Goal: Navigation & Orientation: Find specific page/section

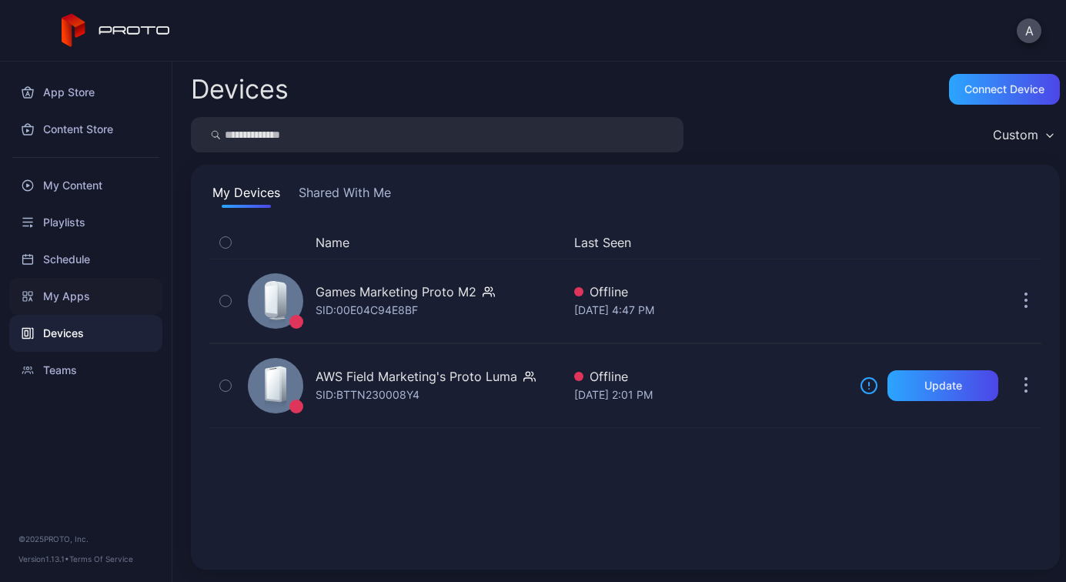
click at [52, 295] on div "My Apps" at bounding box center [85, 296] width 153 height 37
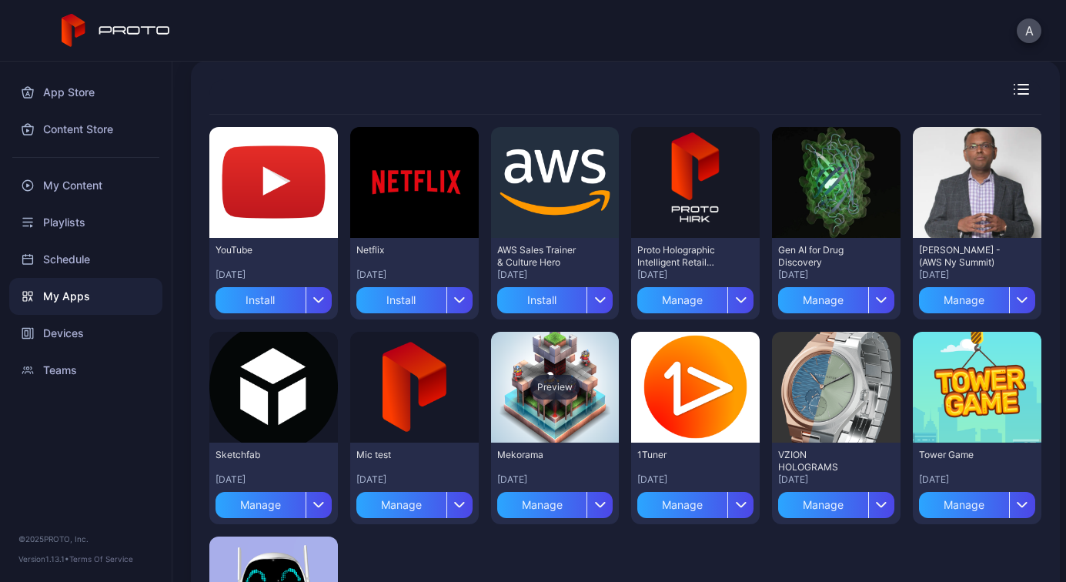
scroll to position [5, 0]
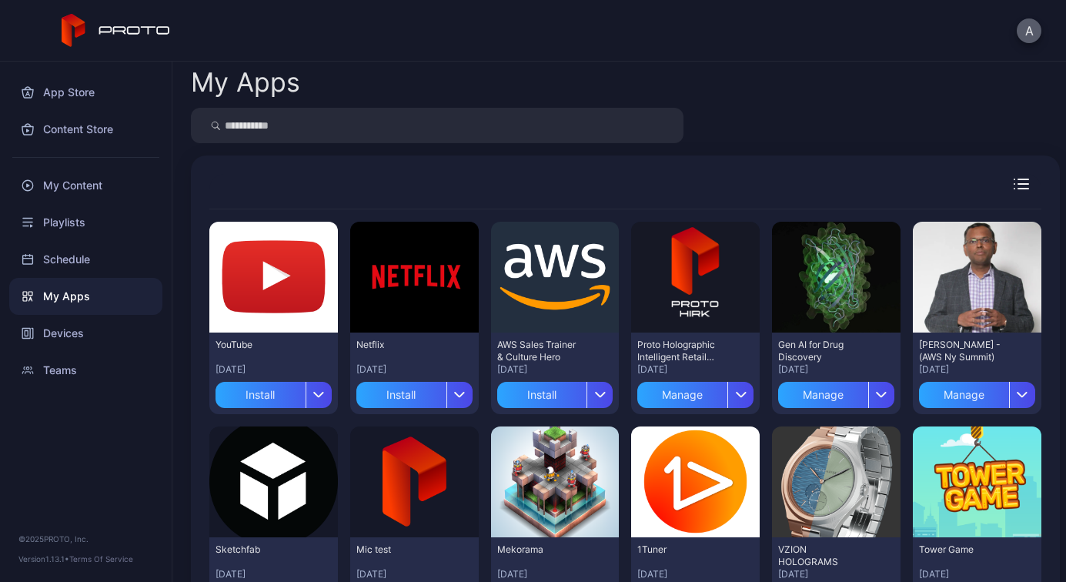
click at [1034, 32] on button "A" at bounding box center [1029, 30] width 25 height 25
click at [720, 52] on div "A" at bounding box center [533, 31] width 1066 height 62
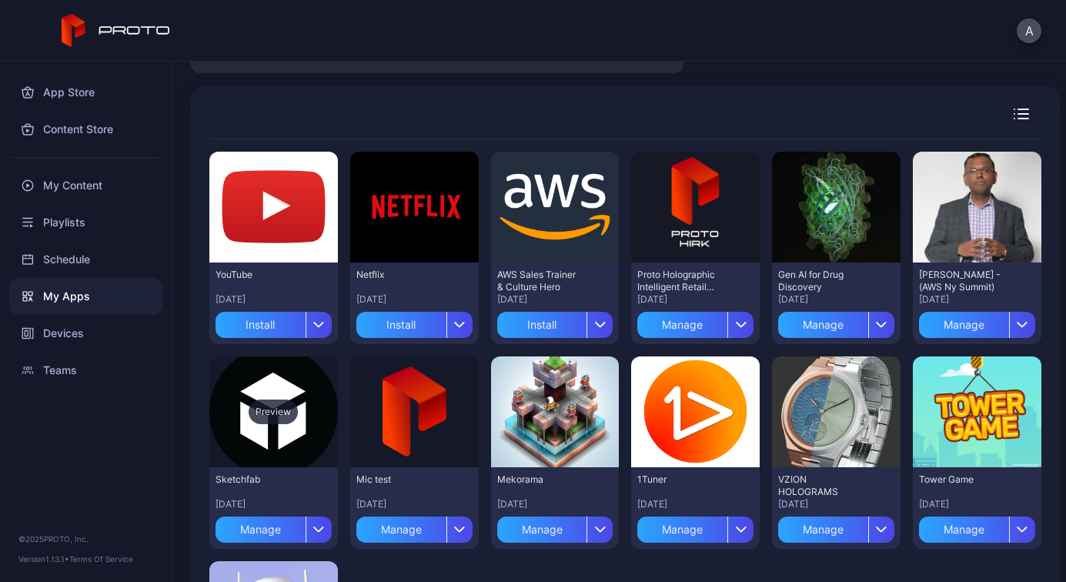
scroll to position [0, 0]
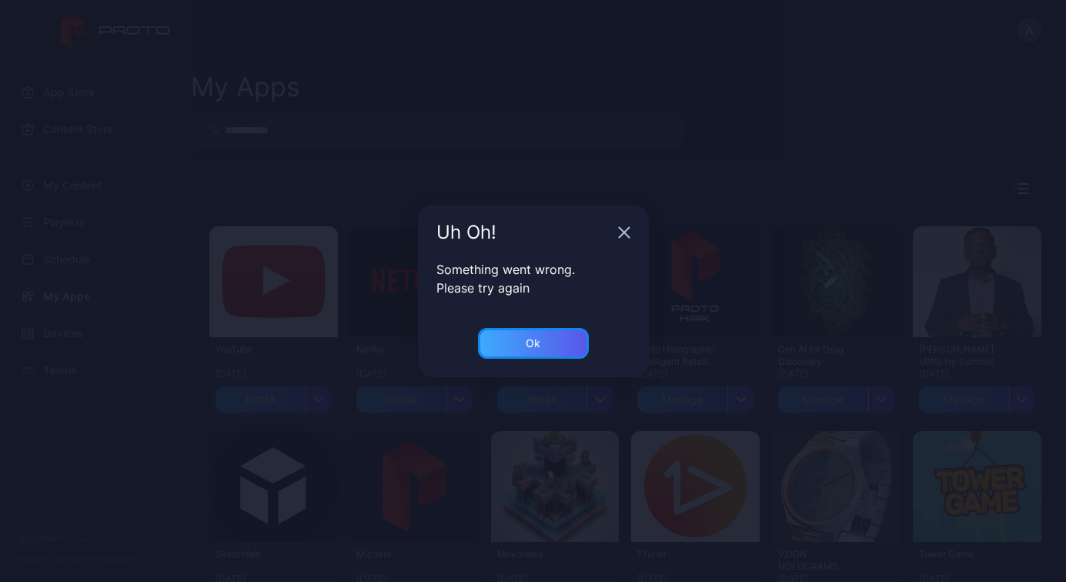
click at [546, 347] on div "Ok" at bounding box center [533, 343] width 111 height 31
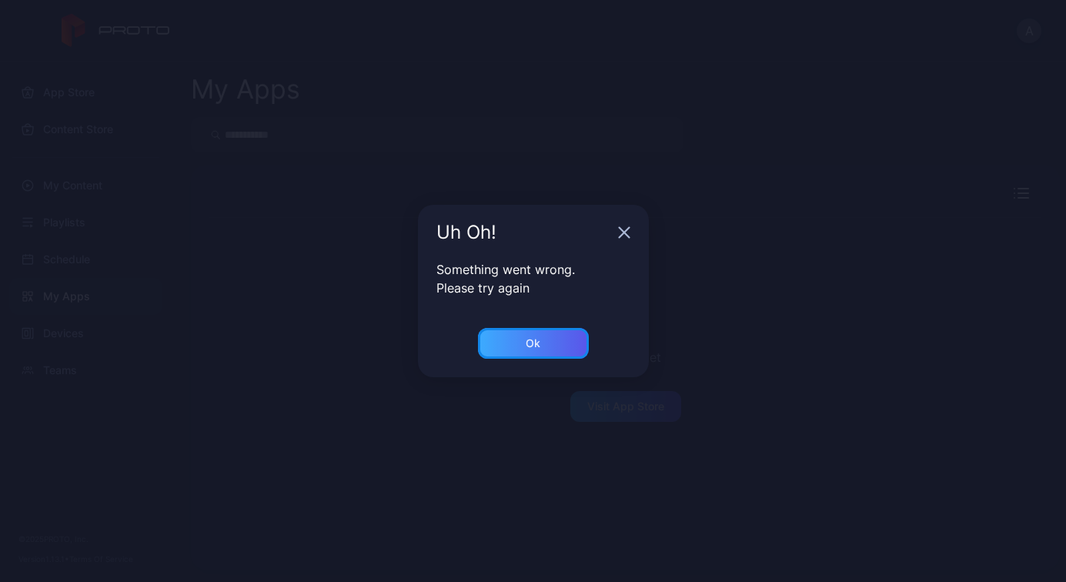
click at [525, 342] on div "Ok" at bounding box center [533, 343] width 111 height 31
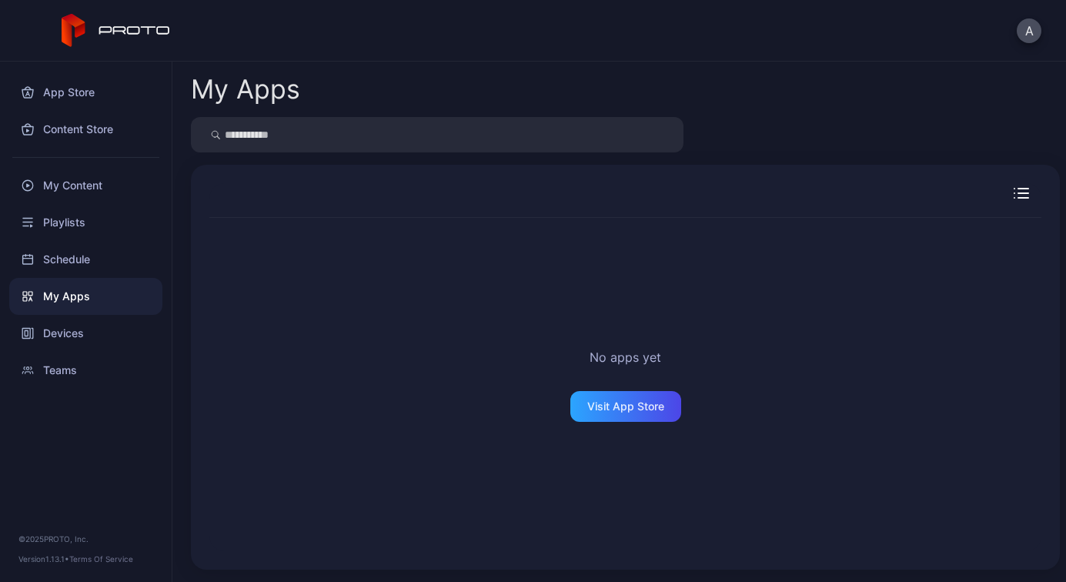
click at [55, 291] on div "My Apps" at bounding box center [85, 296] width 153 height 37
click at [587, 401] on div "Visit App Store" at bounding box center [625, 406] width 77 height 12
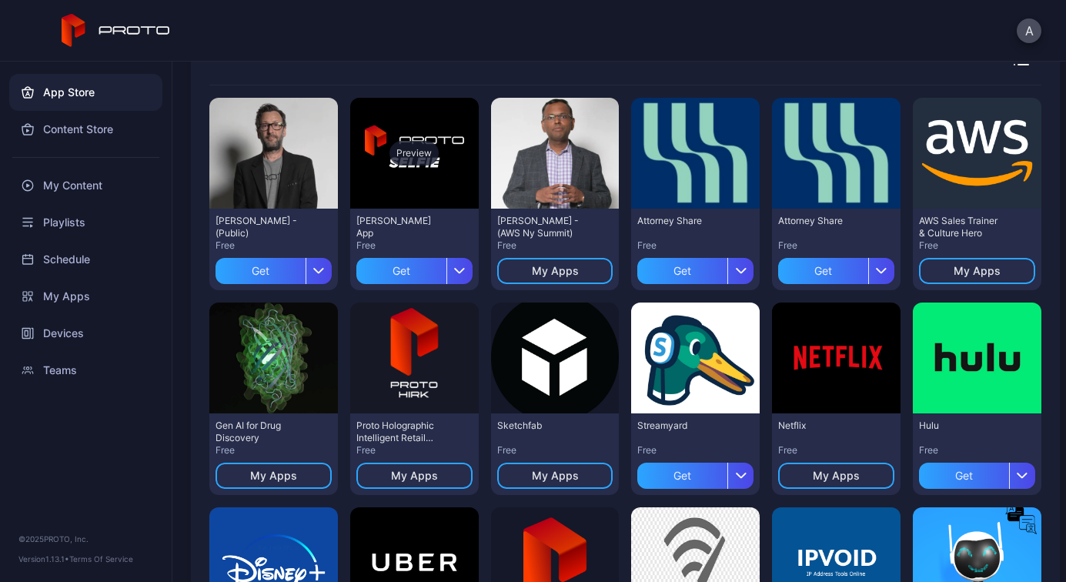
scroll to position [24, 0]
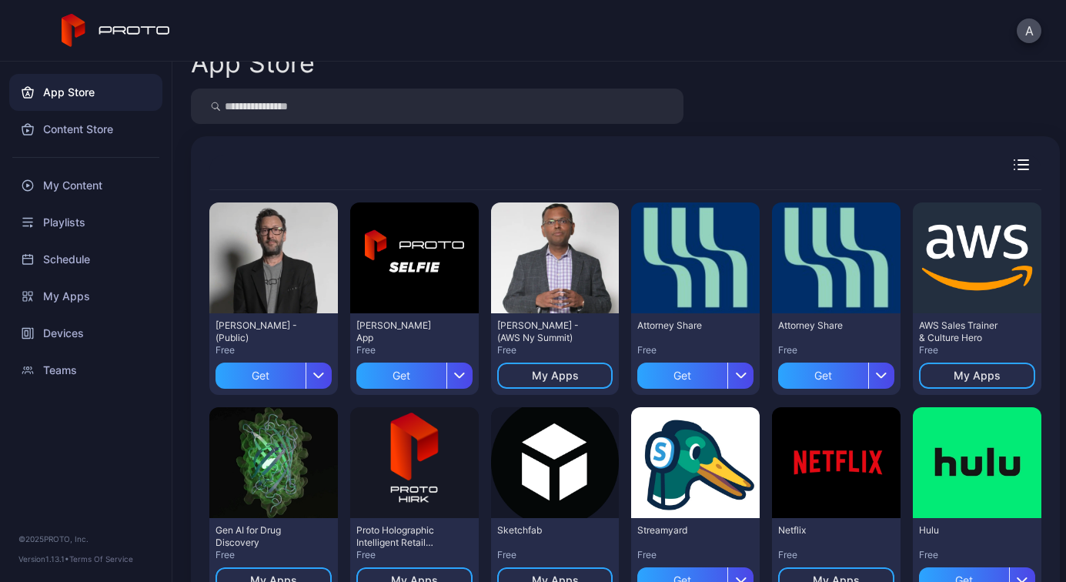
click at [1020, 161] on div at bounding box center [989, 164] width 105 height 11
click at [56, 336] on div "Devices" at bounding box center [85, 333] width 153 height 37
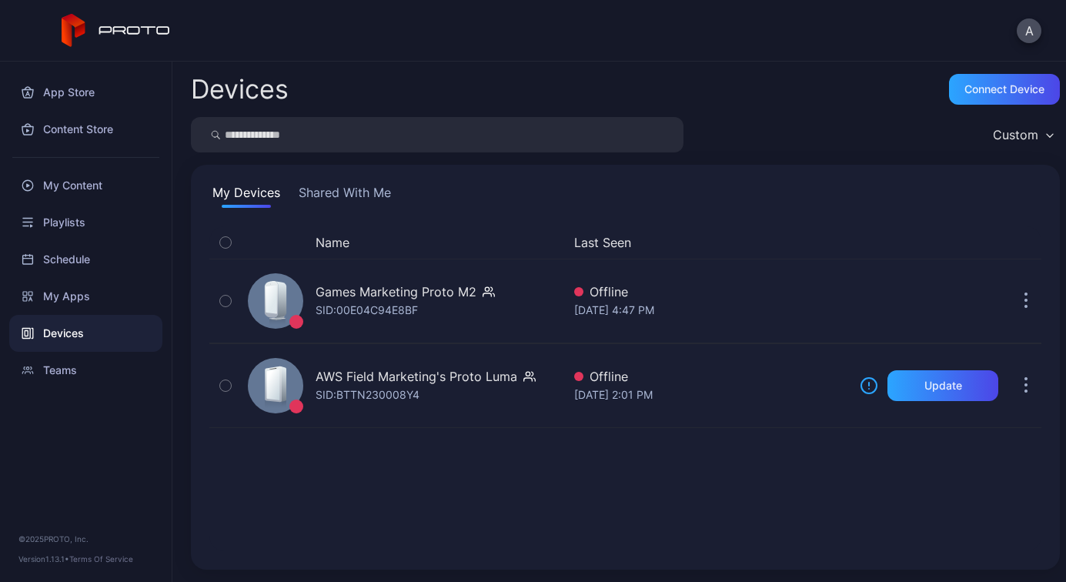
click at [384, 193] on button "Shared With Me" at bounding box center [345, 195] width 99 height 25
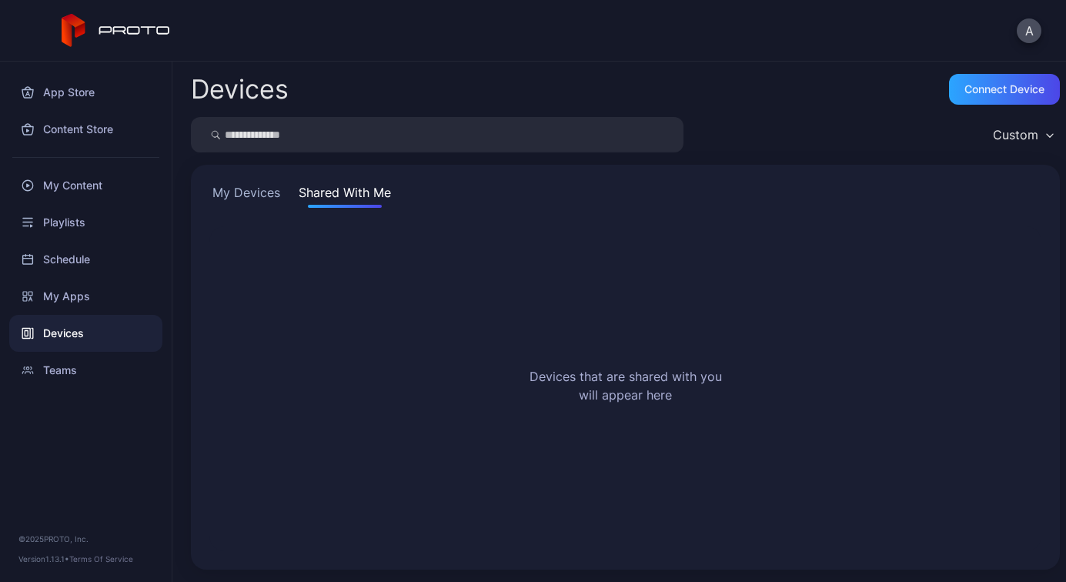
click at [256, 193] on button "My Devices" at bounding box center [246, 195] width 74 height 25
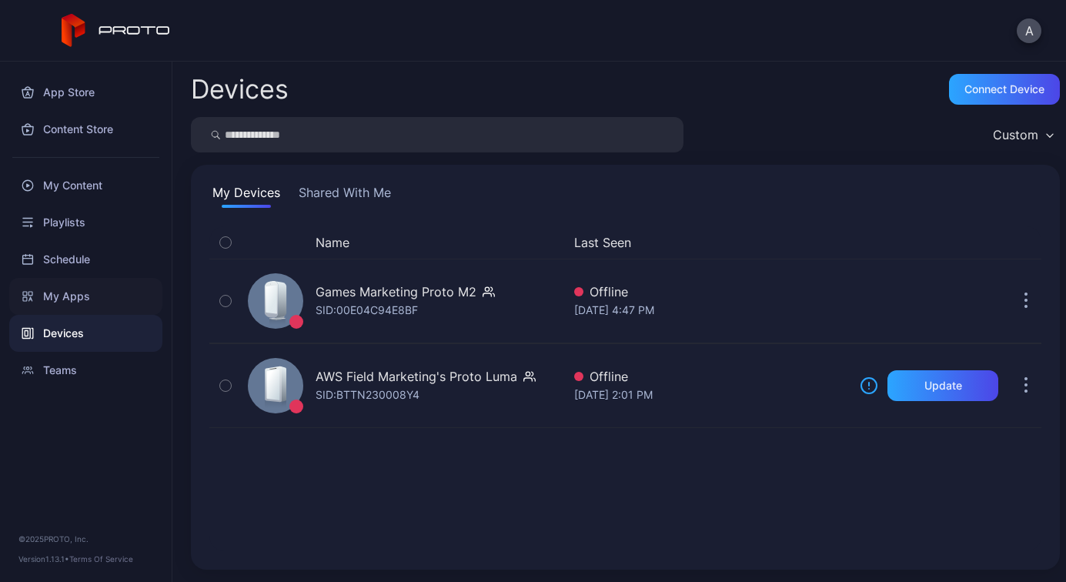
click at [69, 295] on div "My Apps" at bounding box center [85, 296] width 153 height 37
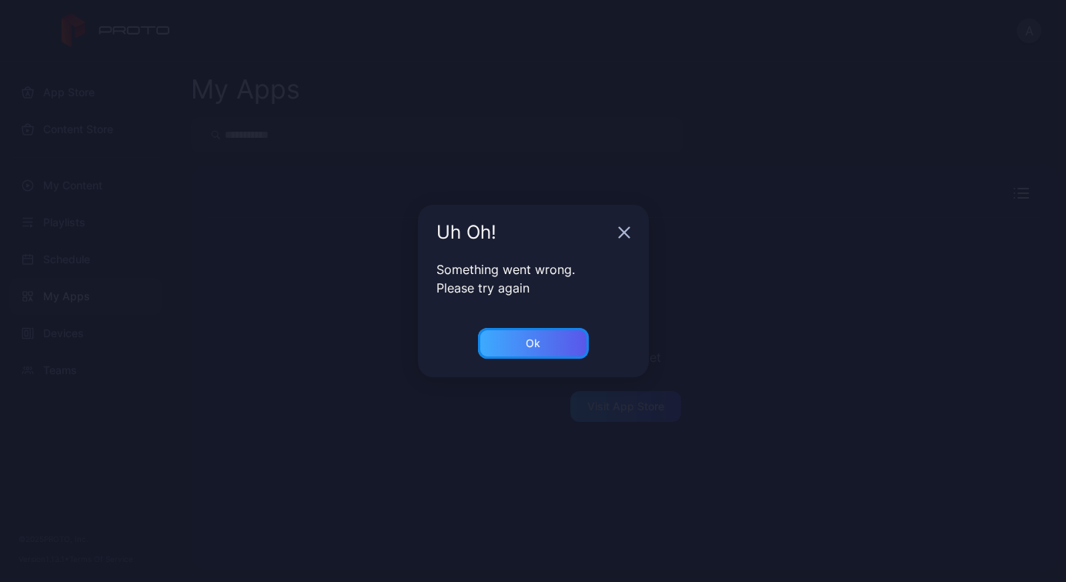
click at [496, 339] on div "Ok" at bounding box center [533, 343] width 111 height 31
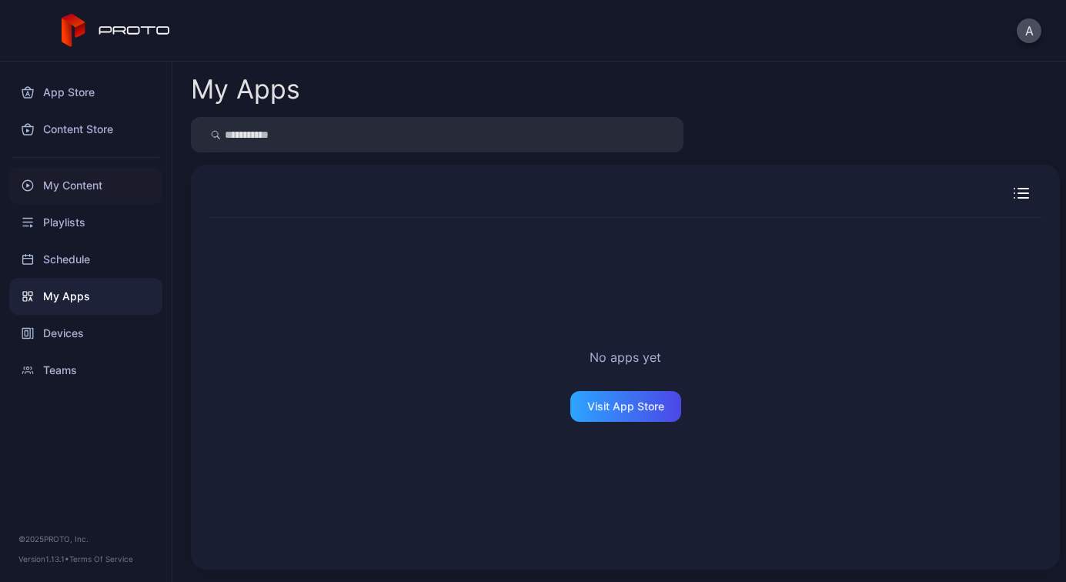
click at [83, 186] on div "My Content" at bounding box center [85, 185] width 153 height 37
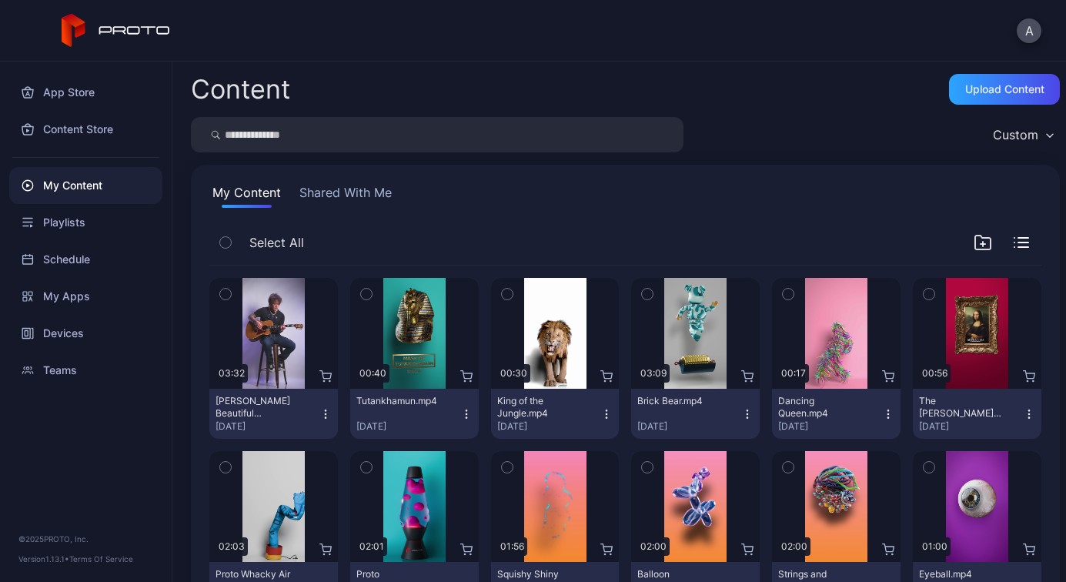
click at [332, 191] on button "Shared With Me" at bounding box center [345, 195] width 99 height 25
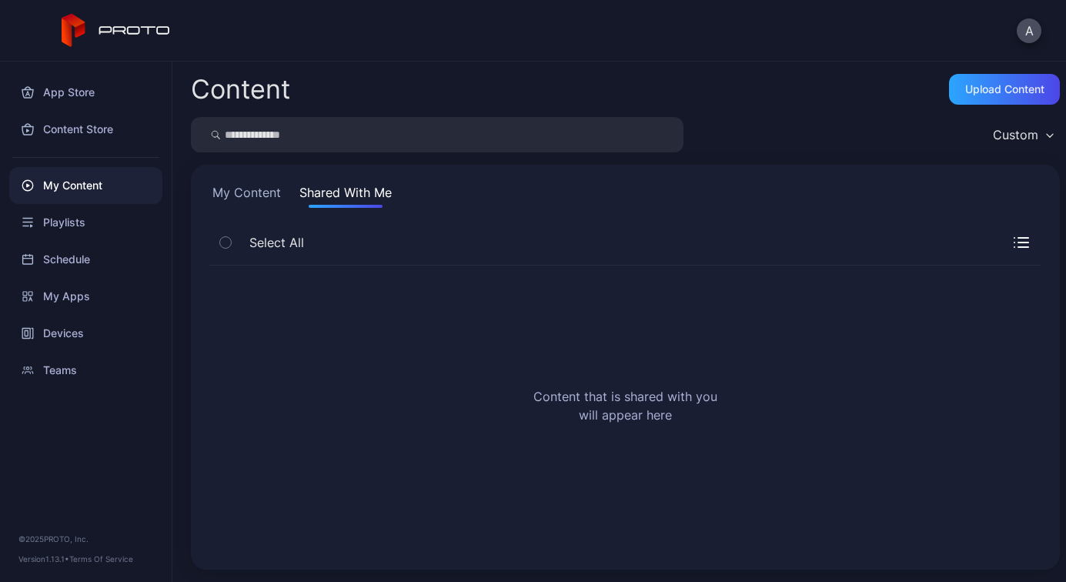
click at [240, 190] on button "My Content" at bounding box center [246, 195] width 75 height 25
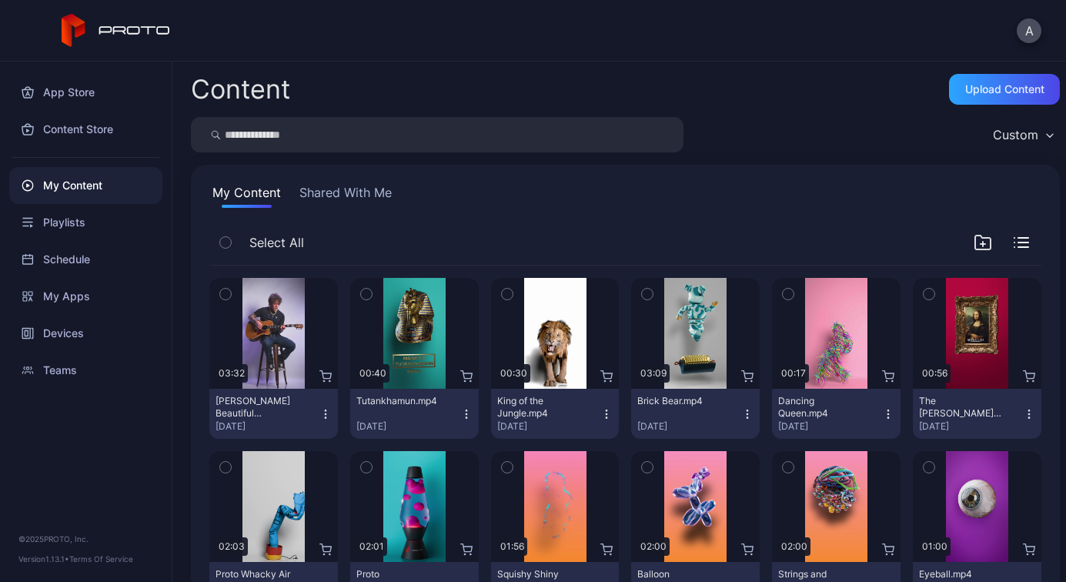
click at [348, 199] on button "Shared With Me" at bounding box center [345, 195] width 99 height 25
